Goal: Transaction & Acquisition: Download file/media

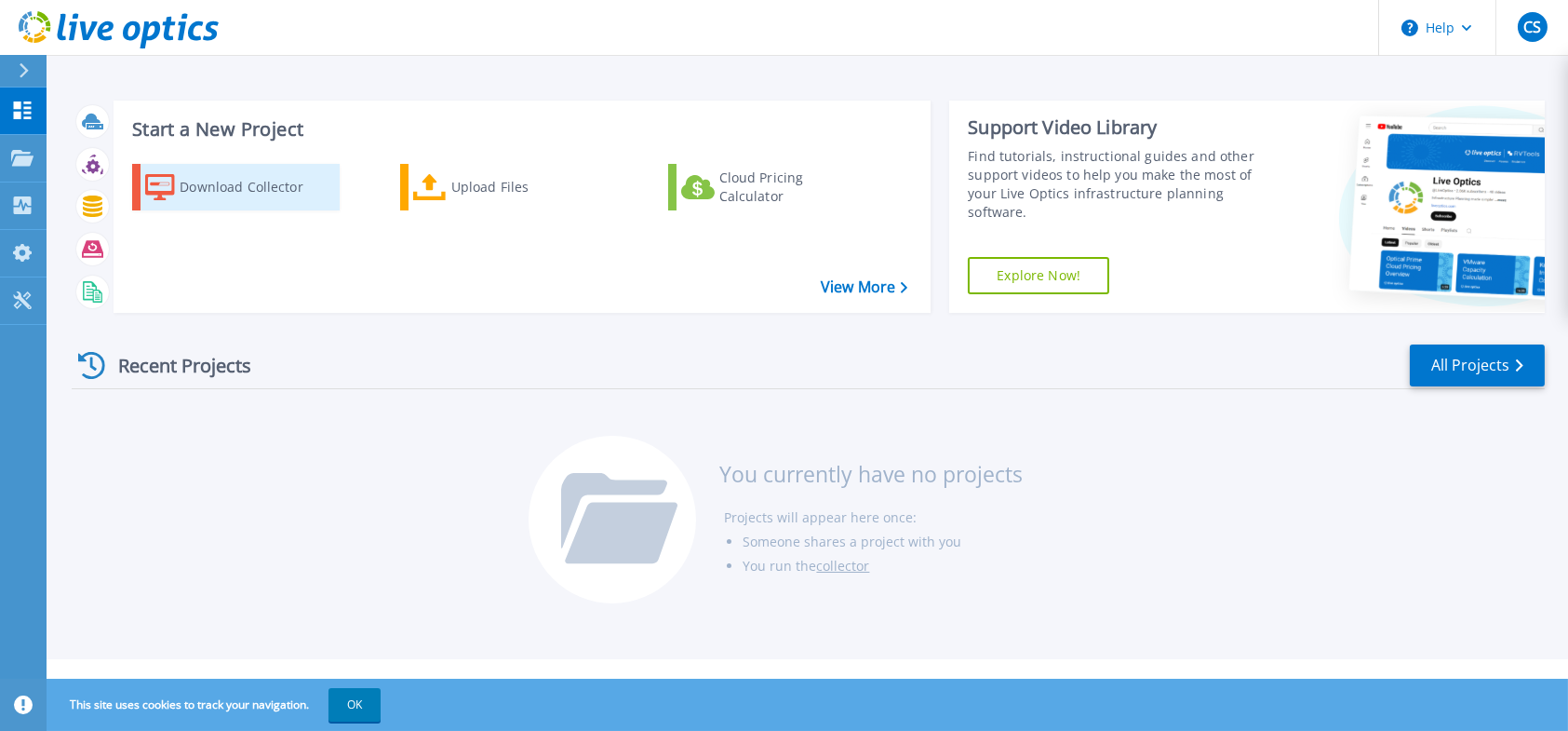
click at [217, 178] on div "Download Collector" at bounding box center [254, 187] width 149 height 37
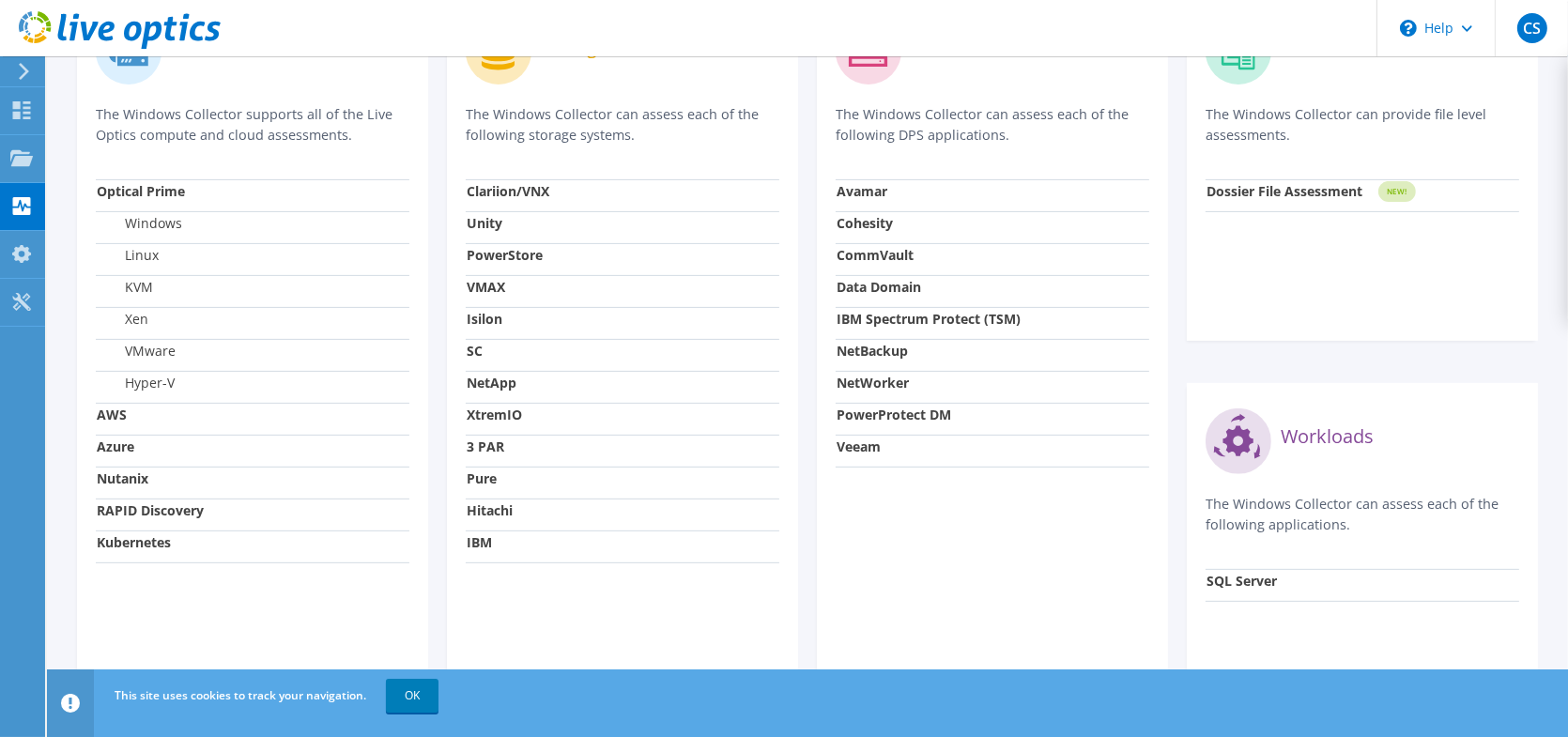
scroll to position [630, 0]
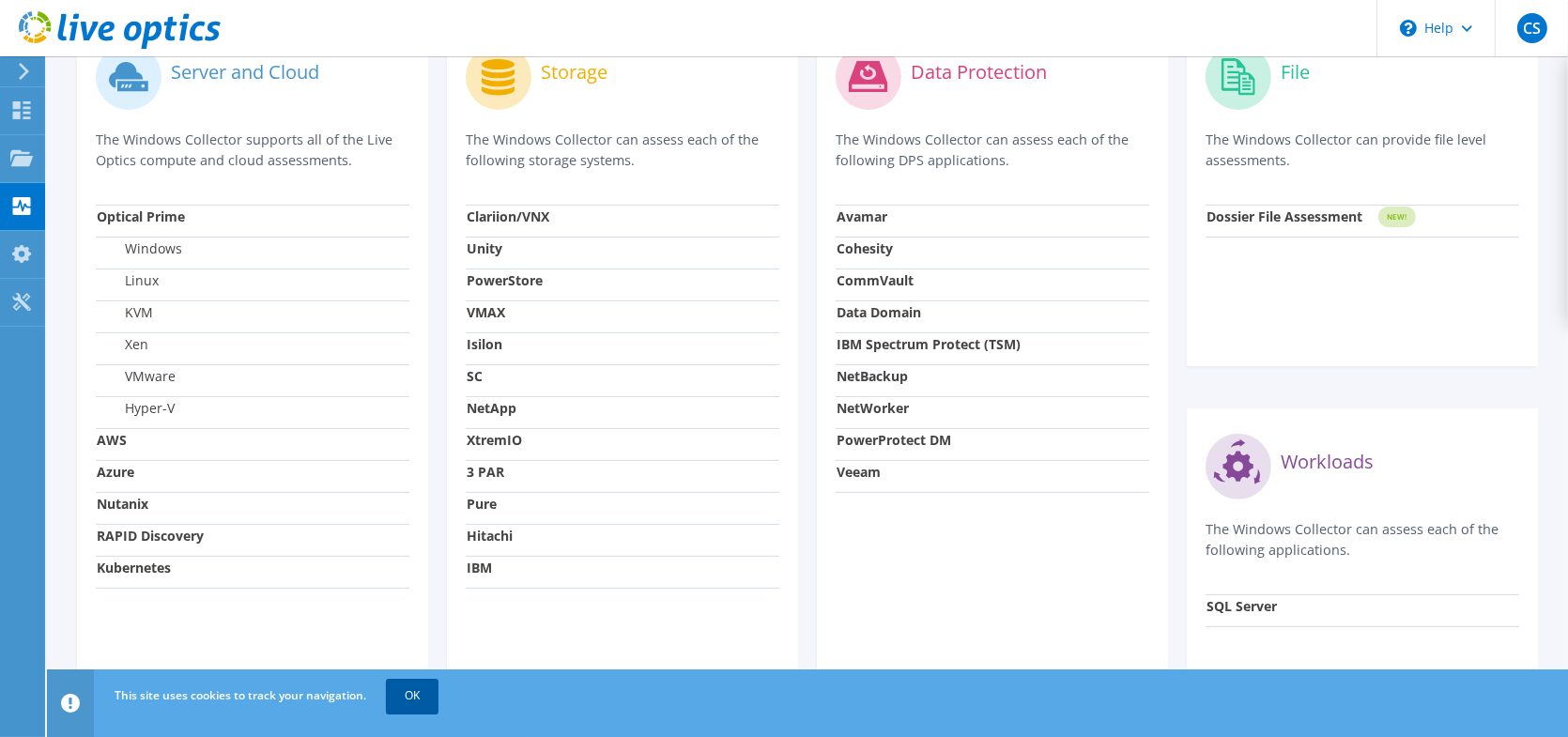
click at [435, 695] on link "OK" at bounding box center [412, 695] width 52 height 34
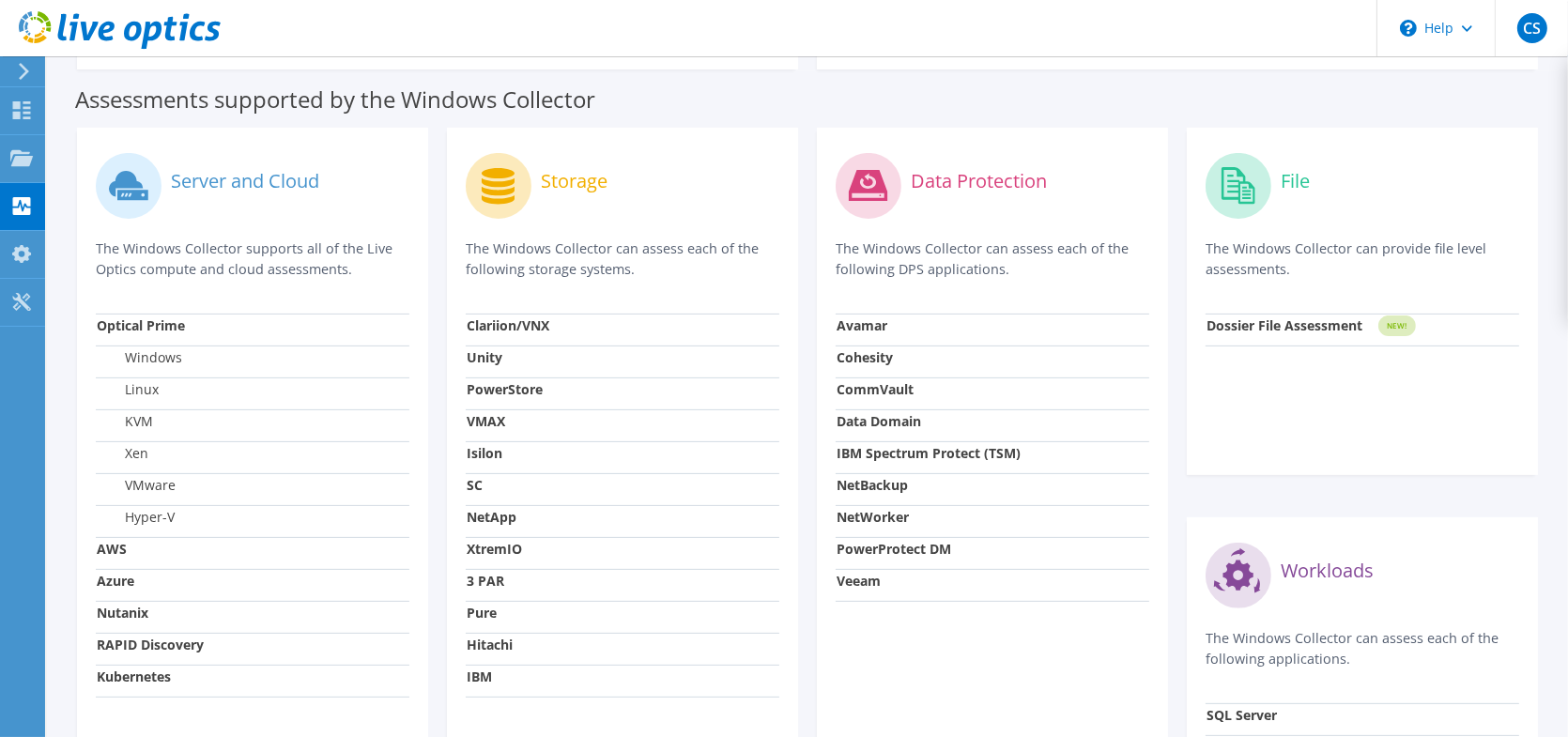
scroll to position [563, 0]
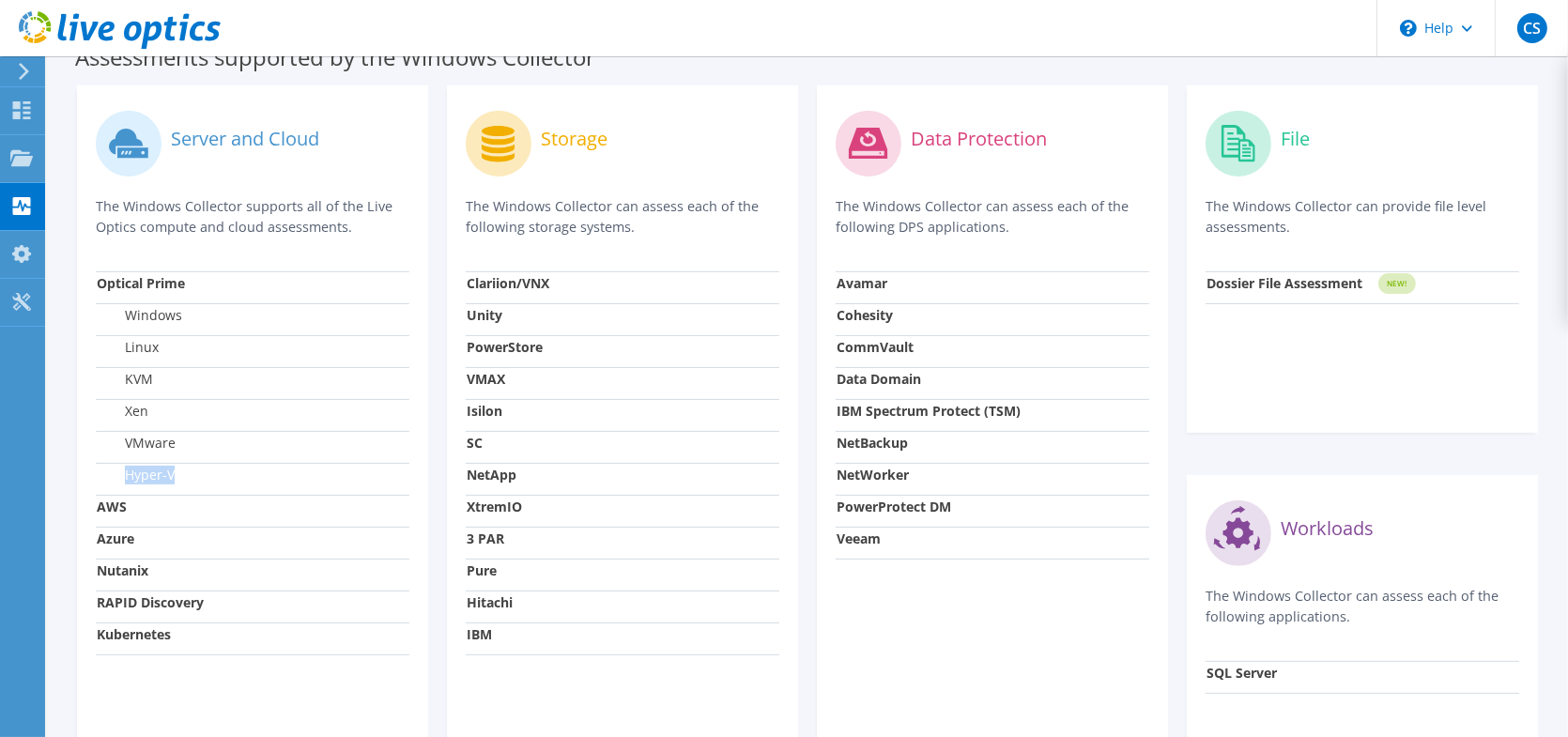
drag, startPoint x: 123, startPoint y: 461, endPoint x: 195, endPoint y: 463, distance: 72.0
click at [195, 463] on td "Hyper-V" at bounding box center [252, 479] width 314 height 32
drag, startPoint x: 113, startPoint y: 182, endPoint x: 370, endPoint y: 215, distance: 259.1
click at [370, 215] on p "The Windows Collector supports all of the Live Optics compute and cloud assessm…" at bounding box center [252, 217] width 314 height 42
click at [107, 529] on strong "Azure" at bounding box center [116, 538] width 38 height 18
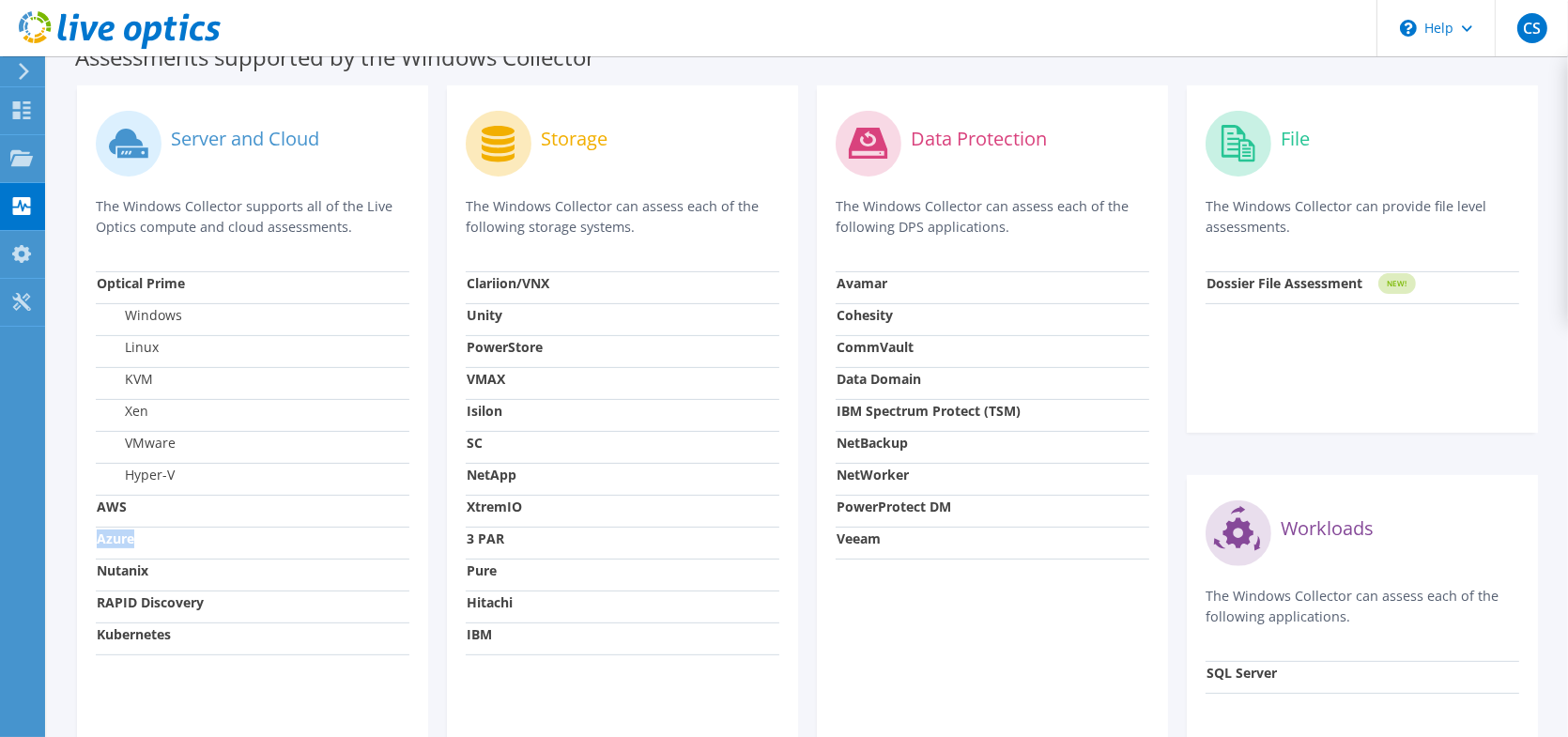
click at [107, 529] on strong "Azure" at bounding box center [116, 538] width 38 height 18
drag, startPoint x: 114, startPoint y: 479, endPoint x: 114, endPoint y: 516, distance: 37.0
click at [114, 495] on td "AWS" at bounding box center [252, 510] width 314 height 32
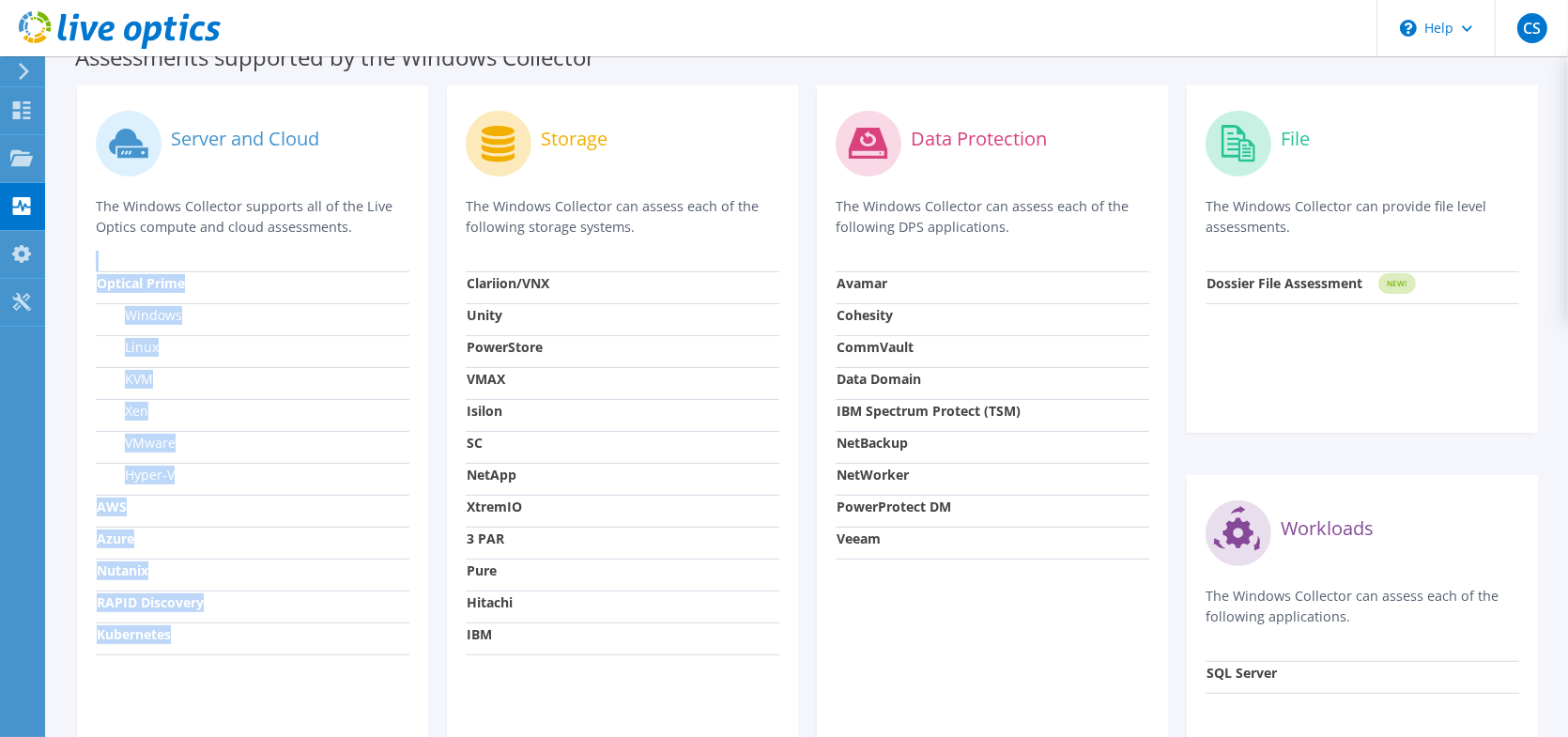
drag, startPoint x: 189, startPoint y: 626, endPoint x: 88, endPoint y: 234, distance: 404.8
click at [86, 236] on div "Server and Cloud The Windows Collector supports all of the Live Optics compute …" at bounding box center [252, 453] width 351 height 737
click at [101, 274] on strong "Optical Prime" at bounding box center [140, 283] width 88 height 18
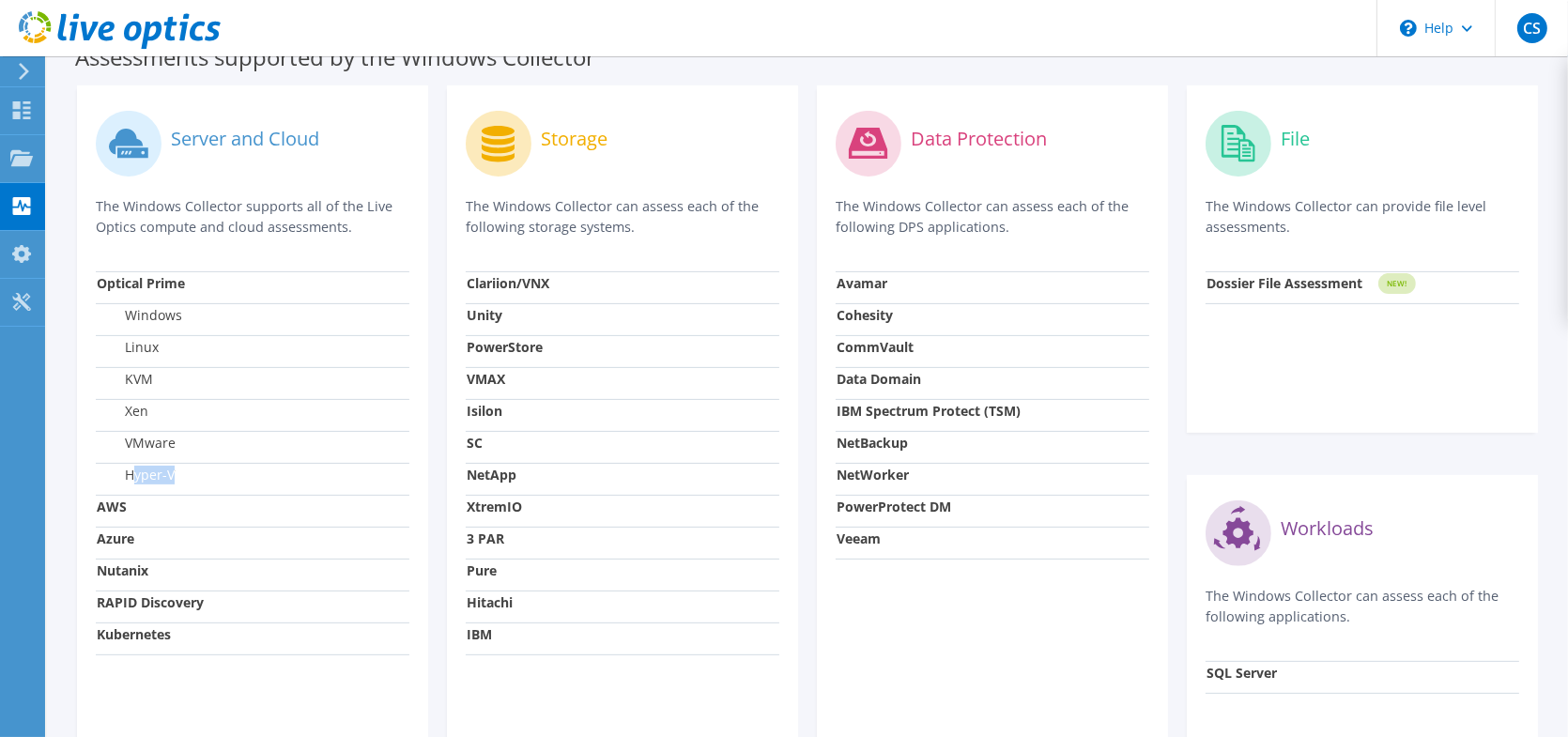
drag, startPoint x: 130, startPoint y: 467, endPoint x: 190, endPoint y: 467, distance: 60.0
click at [190, 468] on td "Hyper-V" at bounding box center [252, 479] width 314 height 32
click at [190, 464] on td "Hyper-V" at bounding box center [252, 479] width 314 height 32
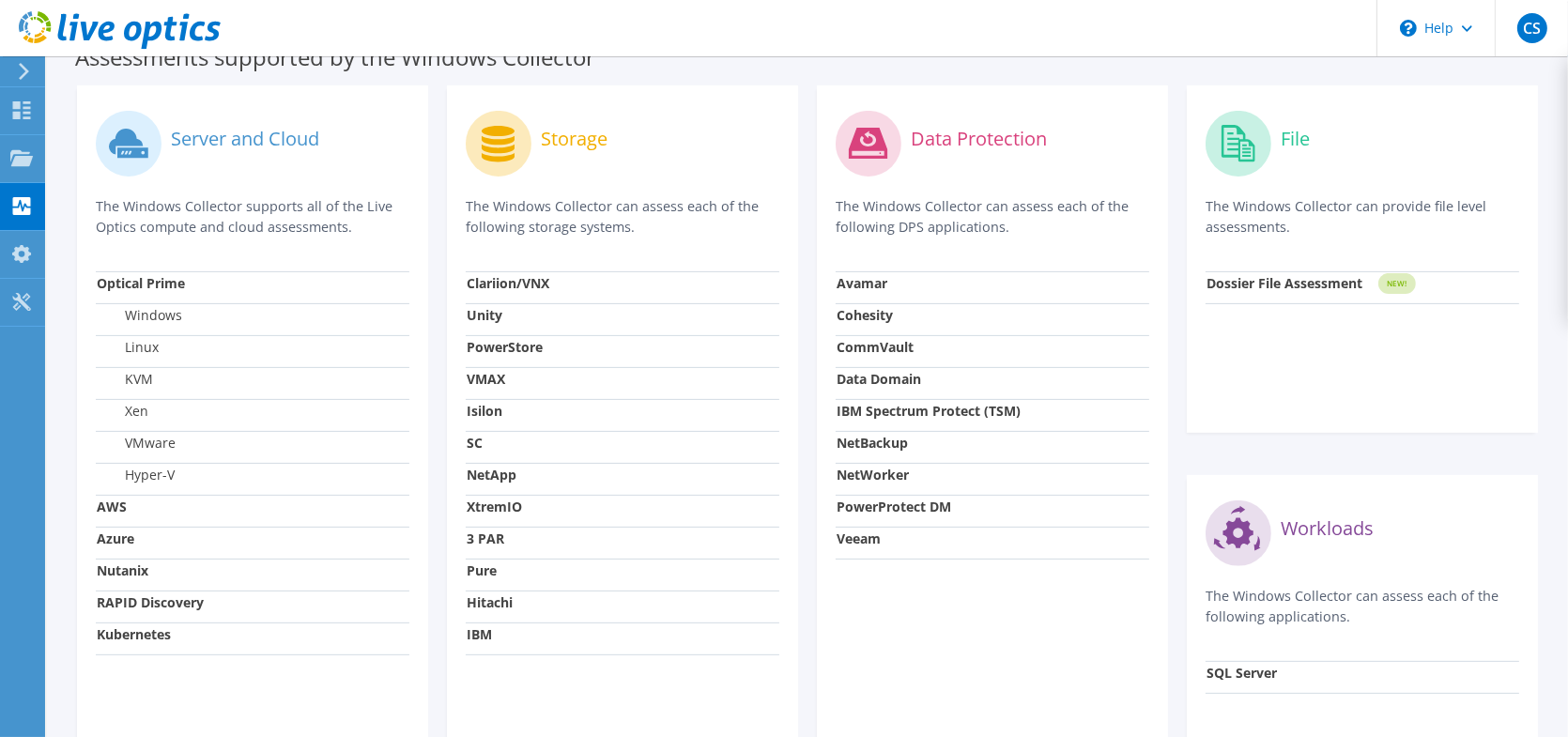
click at [120, 532] on td "Azure" at bounding box center [252, 542] width 314 height 32
click at [123, 529] on strong "Azure" at bounding box center [116, 538] width 38 height 18
click at [124, 529] on strong "Azure" at bounding box center [116, 538] width 38 height 18
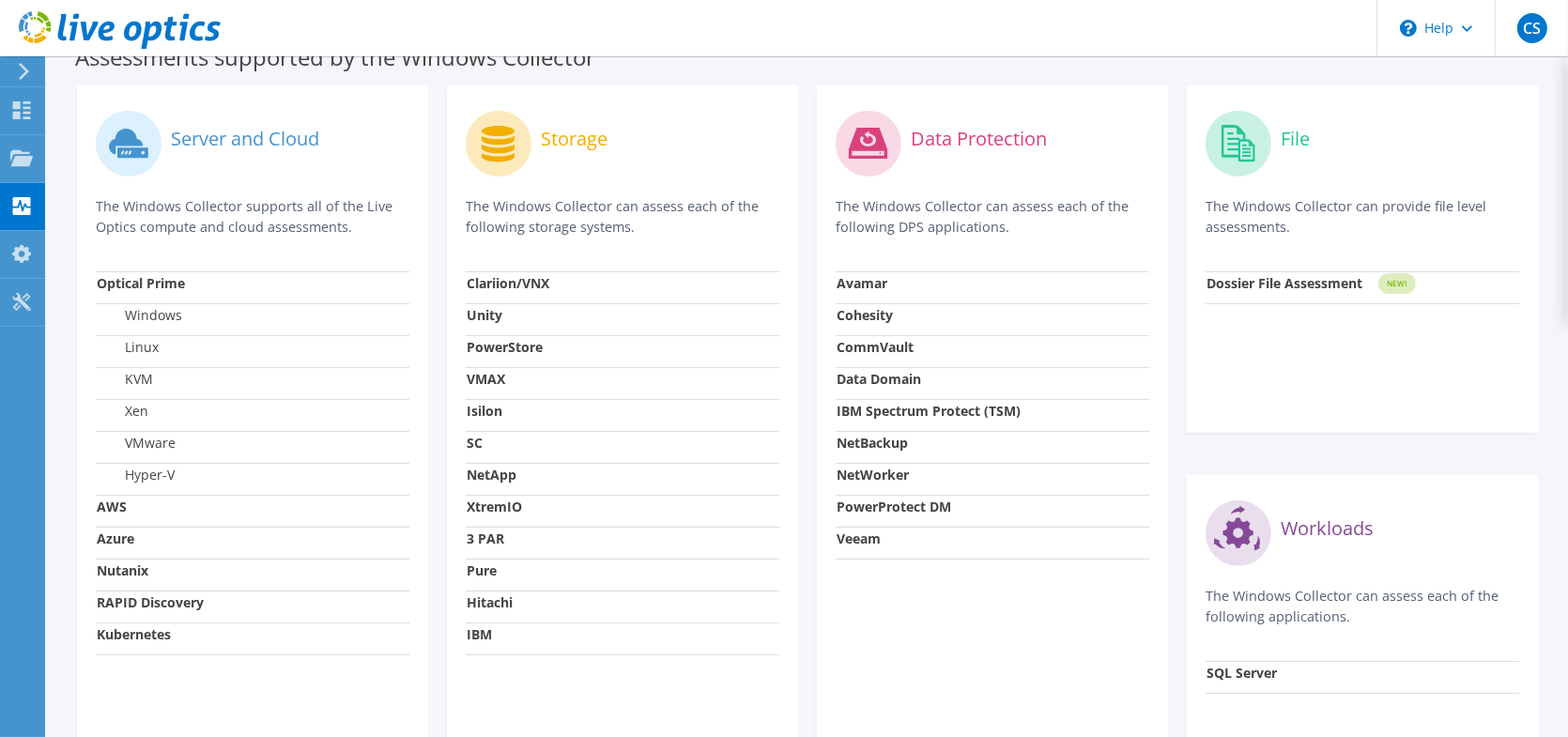
click at [132, 466] on label "Hyper-V" at bounding box center [136, 475] width 78 height 19
click at [135, 466] on label "Hyper-V" at bounding box center [136, 475] width 78 height 19
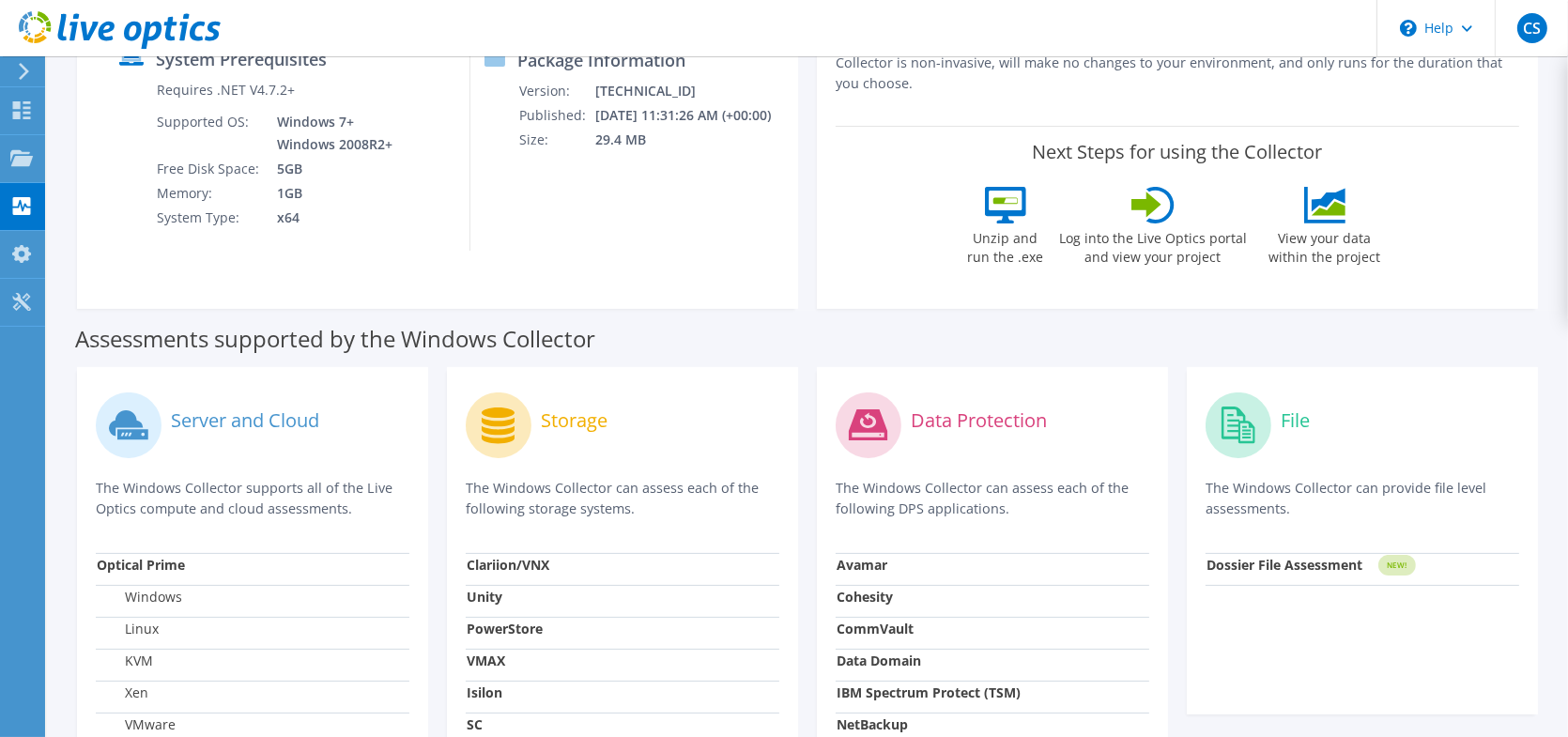
scroll to position [0, 0]
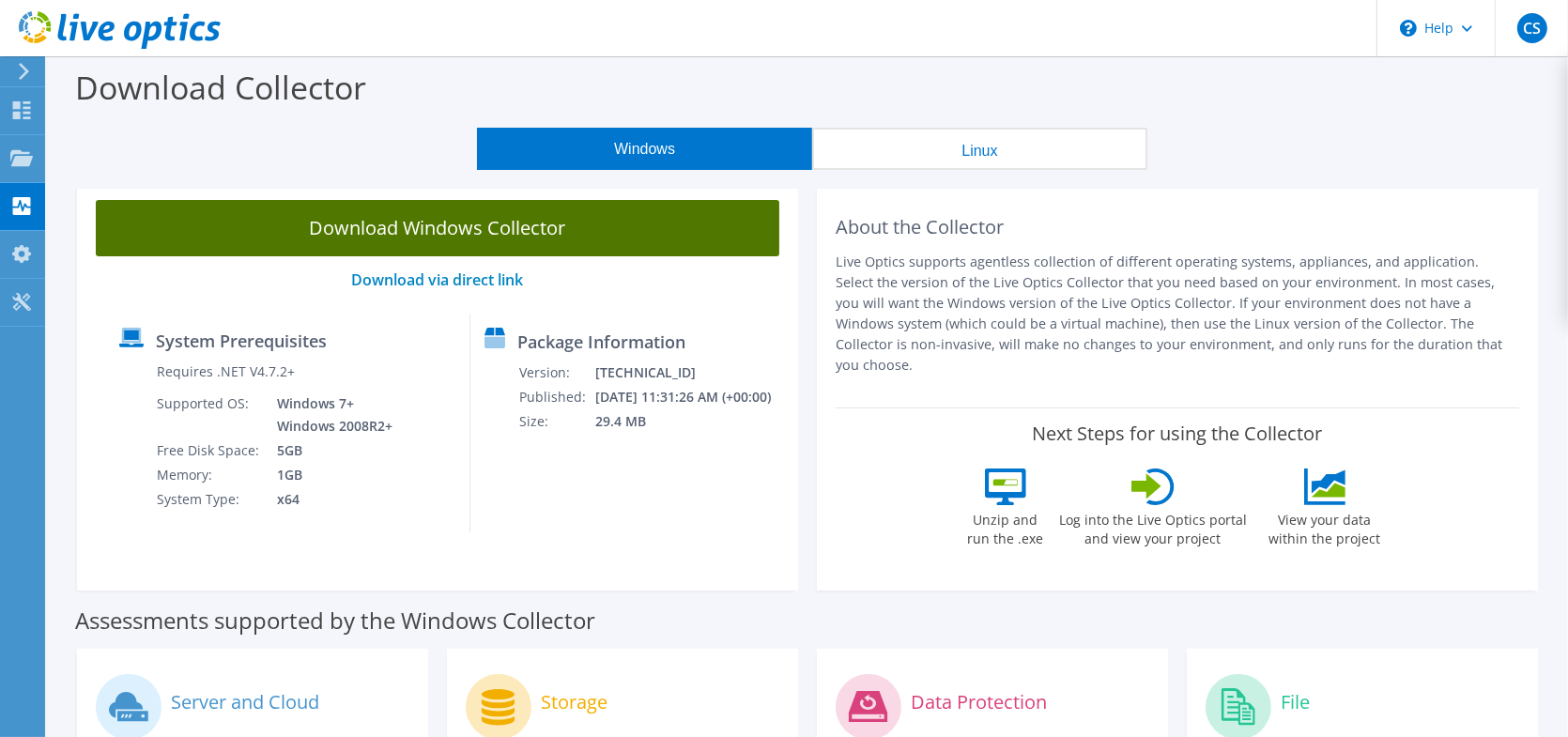
click at [389, 222] on link "Download Windows Collector" at bounding box center [437, 228] width 684 height 56
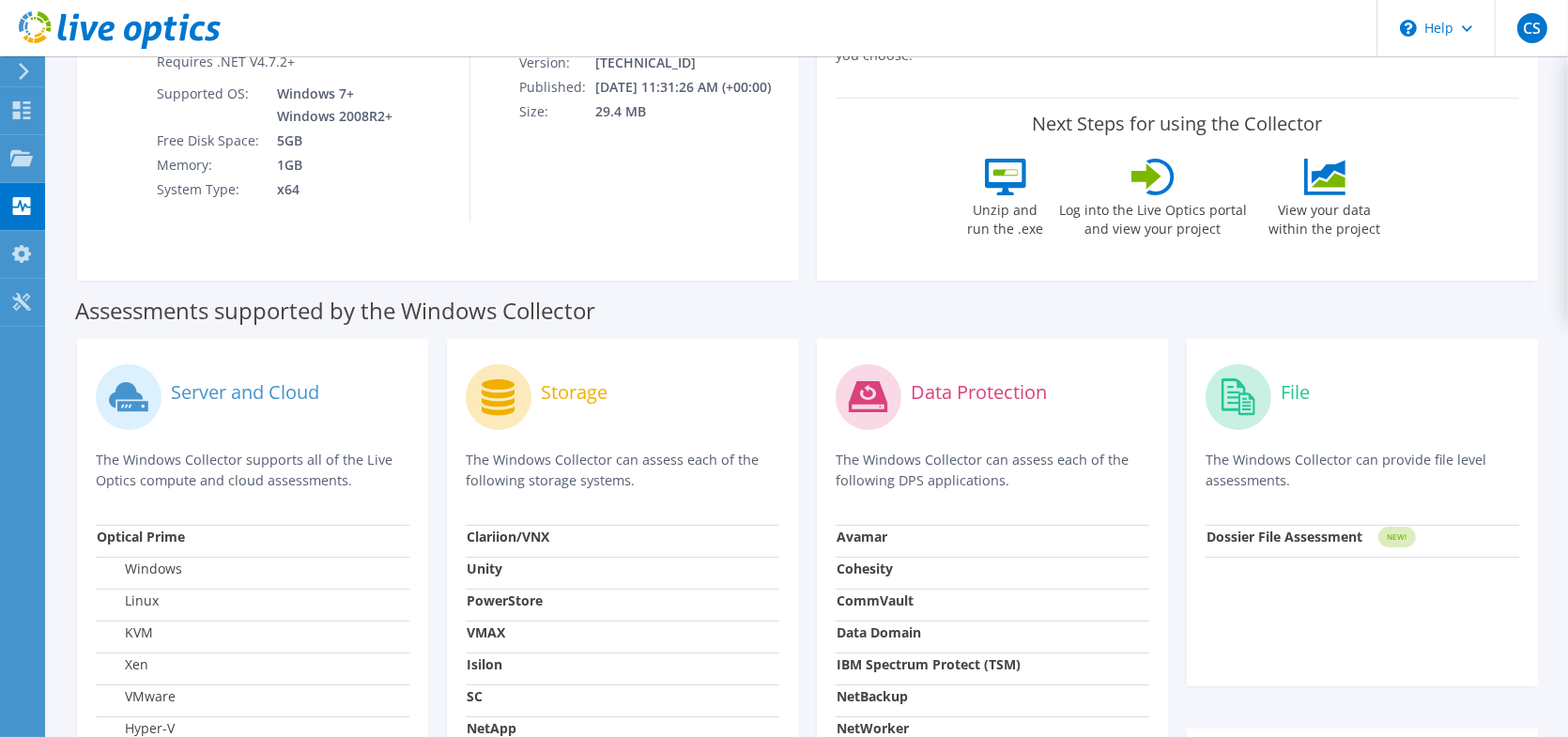
scroll to position [563, 0]
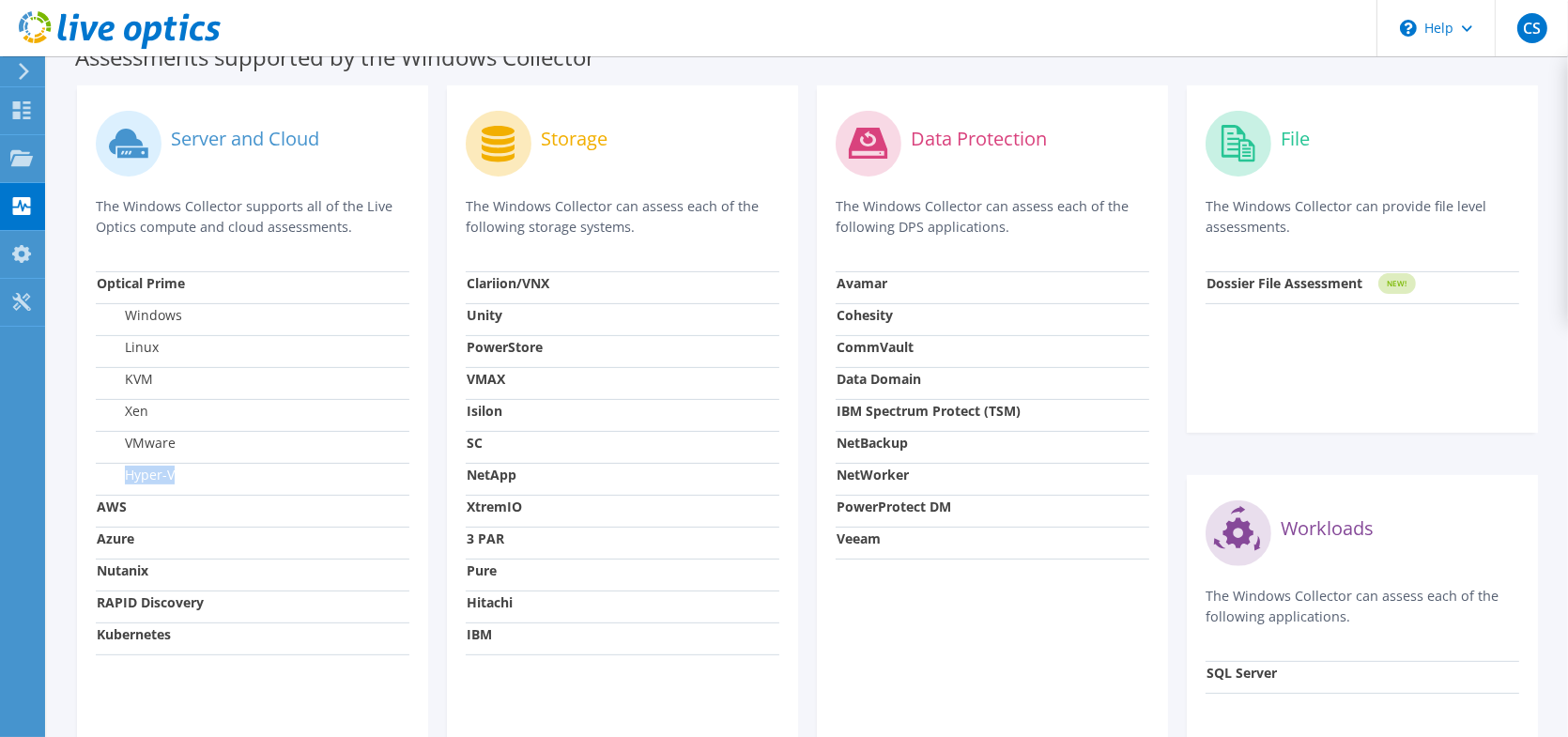
drag, startPoint x: 175, startPoint y: 463, endPoint x: 126, endPoint y: 453, distance: 50.0
click at [126, 463] on td "Hyper-V" at bounding box center [252, 479] width 314 height 32
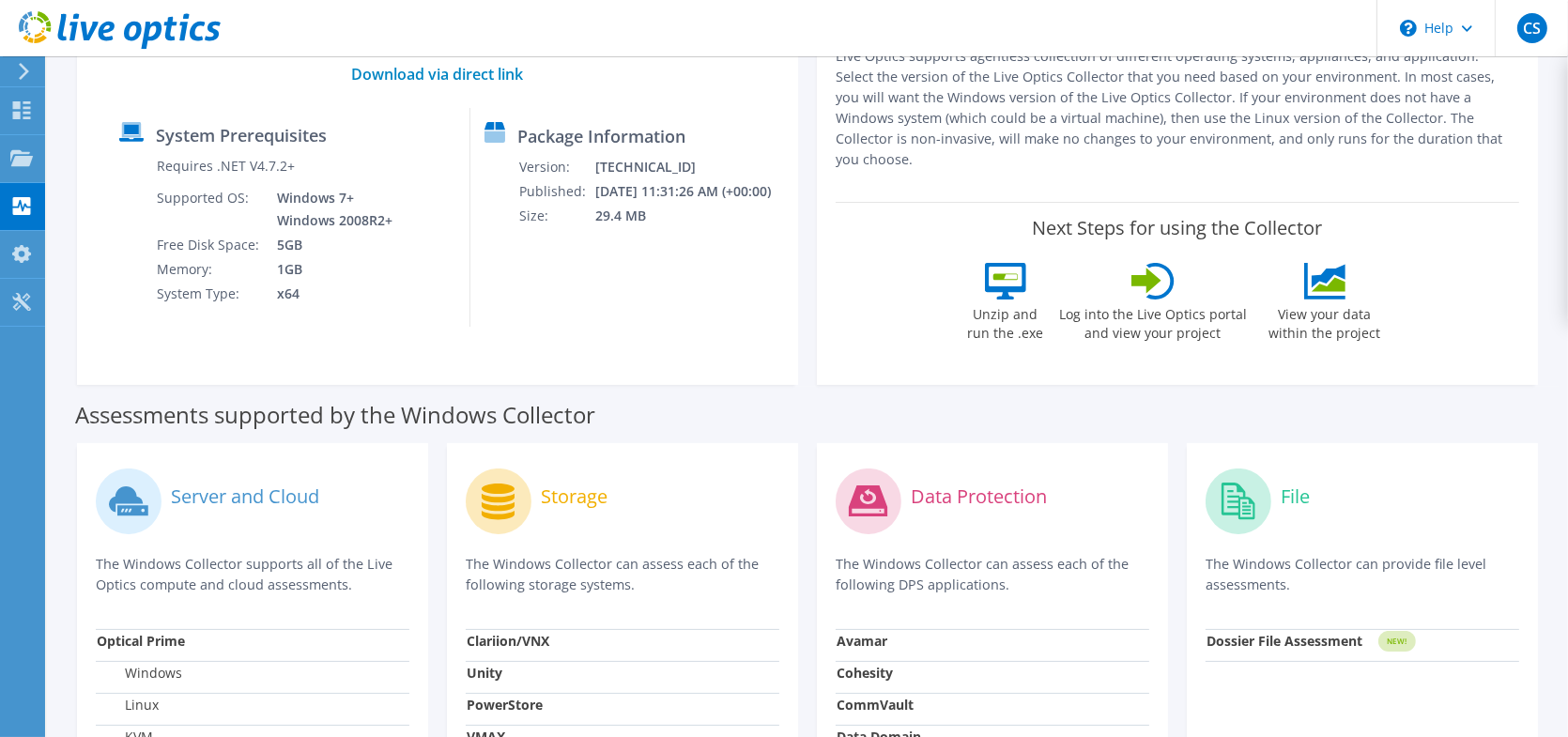
scroll to position [0, 0]
